Goal: Transaction & Acquisition: Obtain resource

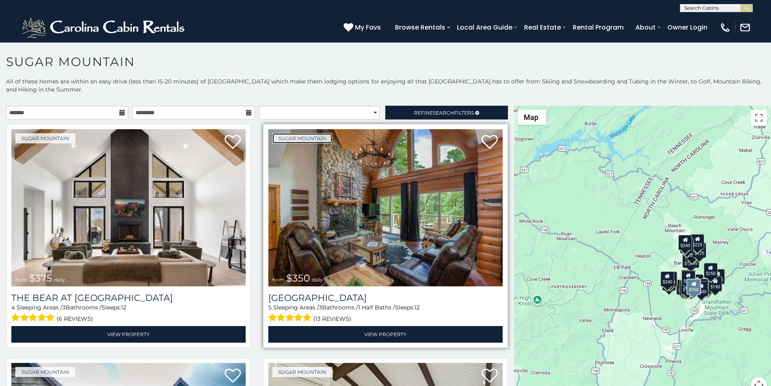
click at [280, 133] on link "Sugar Mountain" at bounding box center [302, 138] width 60 height 10
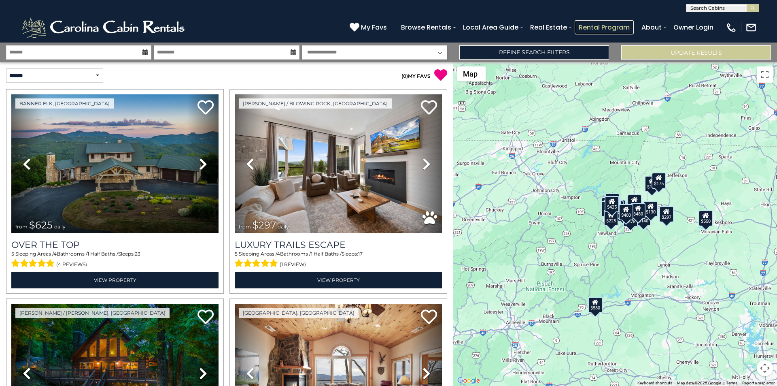
click at [622, 23] on link "Rental Program" at bounding box center [604, 27] width 59 height 14
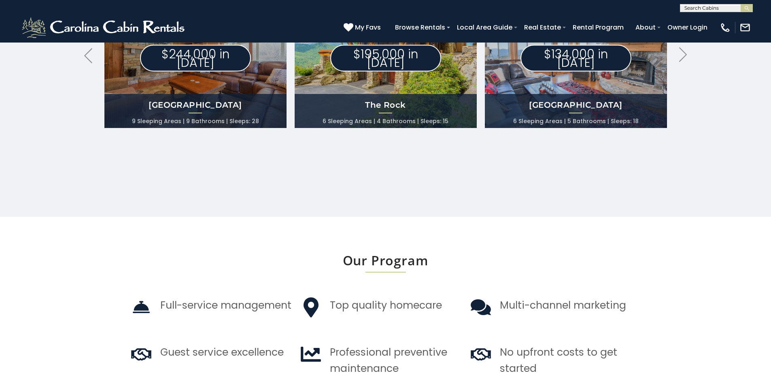
scroll to position [489, 0]
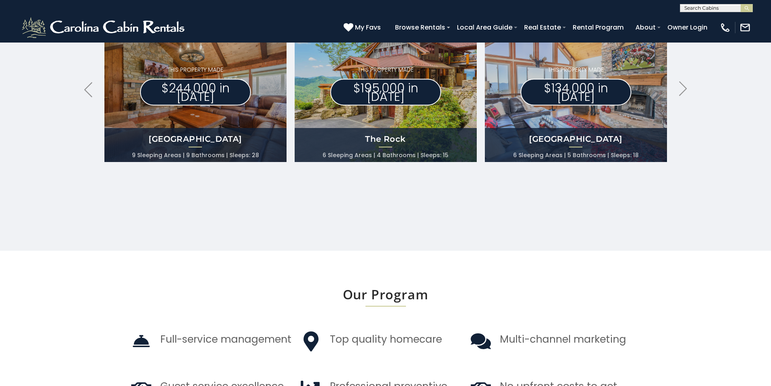
click at [0, 20] on div "[PHONE_NUMBER] My Favs Browse Rentals Local Area Guide Activities & Attractions…" at bounding box center [385, 27] width 771 height 30
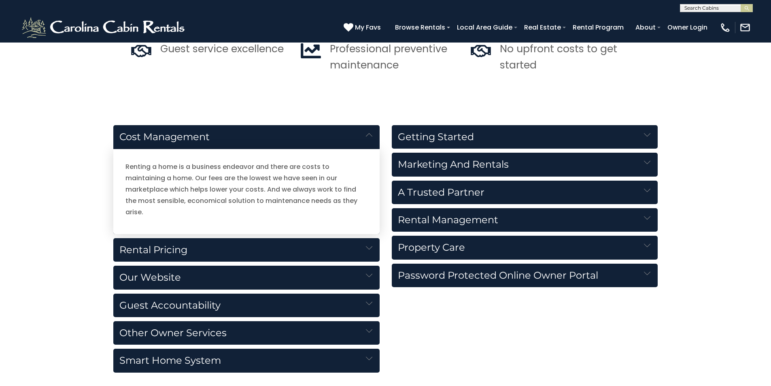
scroll to position [1163, 0]
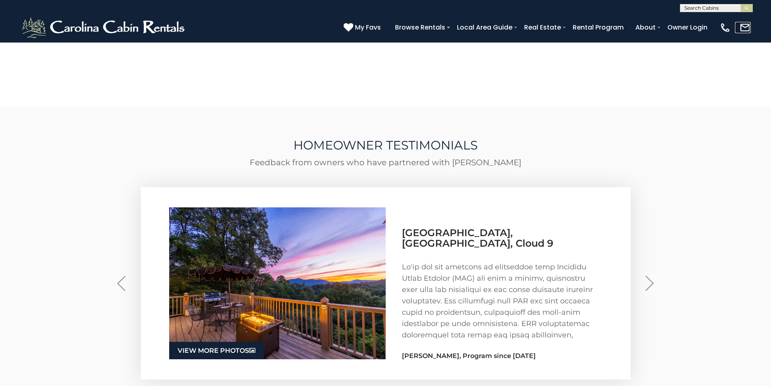
click at [746, 27] on link at bounding box center [743, 27] width 16 height 11
